Goal: Book appointment/travel/reservation

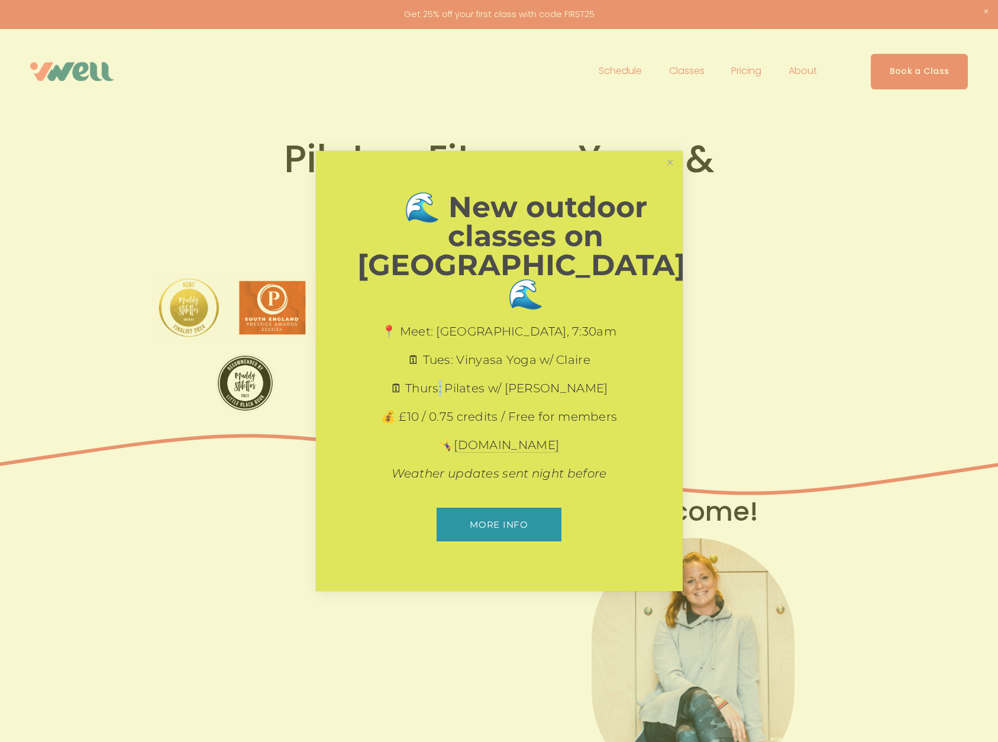
click at [472, 380] on p "🗓 Thurs: Pilates w/ Laura" at bounding box center [499, 388] width 284 height 17
click at [667, 173] on link "Close" at bounding box center [669, 163] width 21 height 21
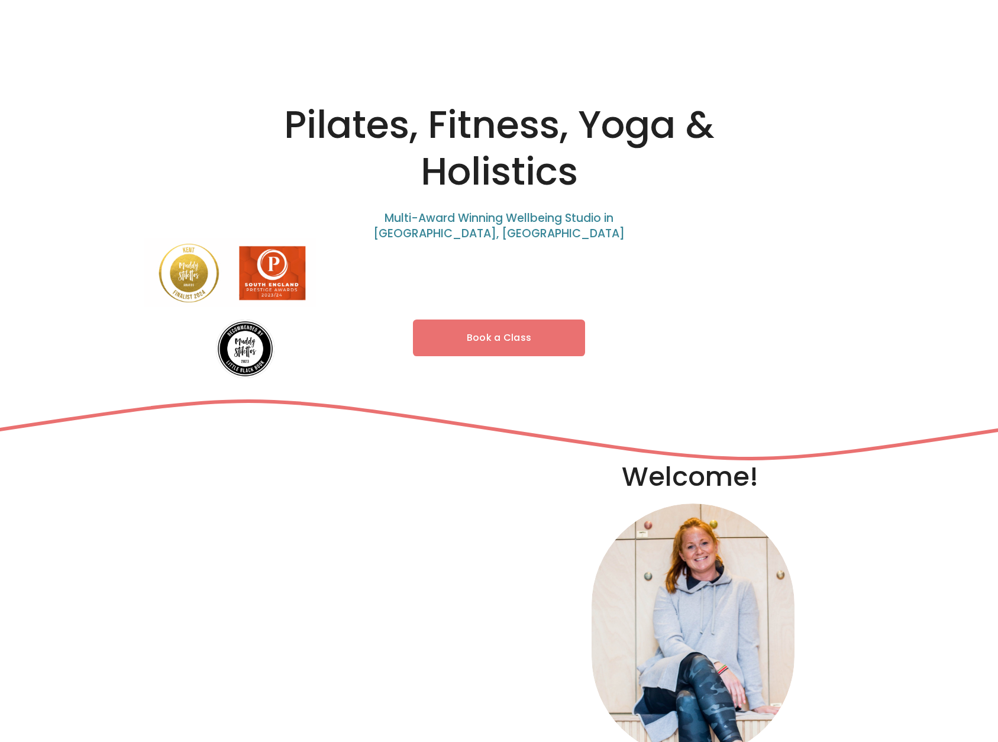
scroll to position [40, 0]
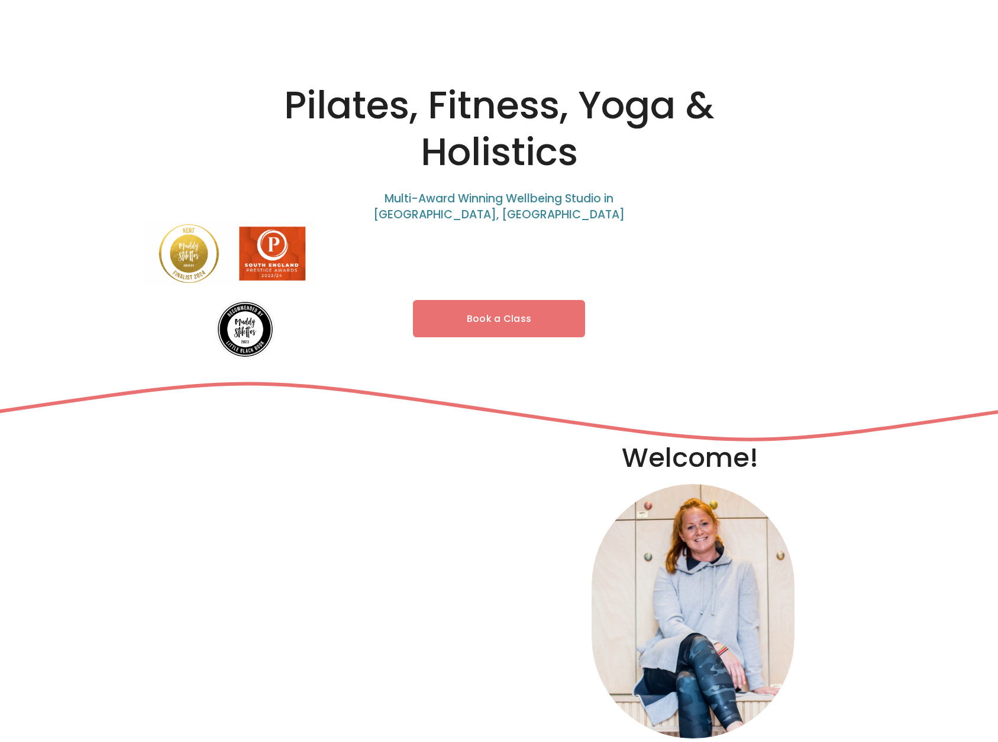
click at [561, 320] on link "Book a Class" at bounding box center [499, 318] width 173 height 37
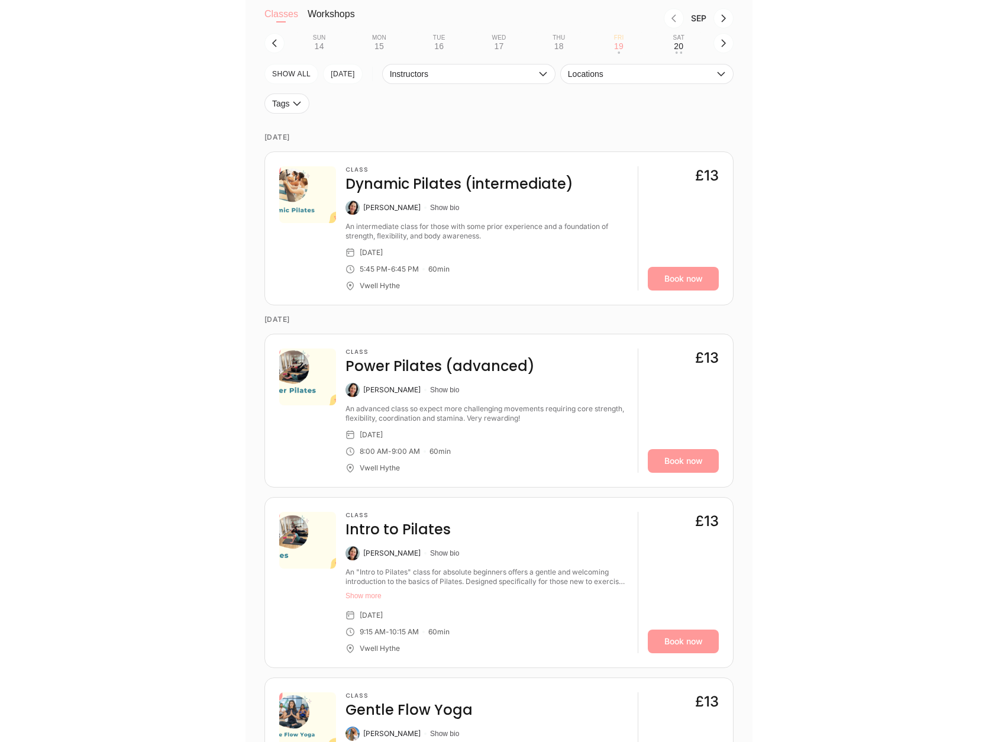
scroll to position [355, 0]
